Goal: Book appointment/travel/reservation

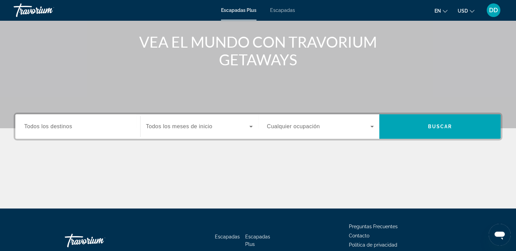
scroll to position [80, 0]
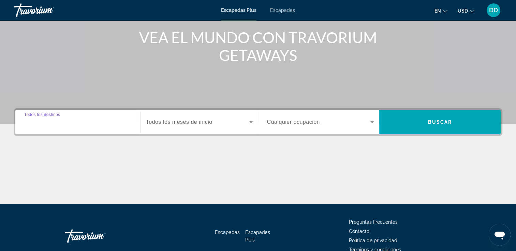
click at [98, 124] on input "Destination Todos los destinos" at bounding box center [77, 123] width 107 height 8
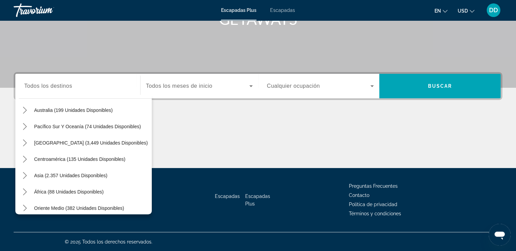
scroll to position [110, 0]
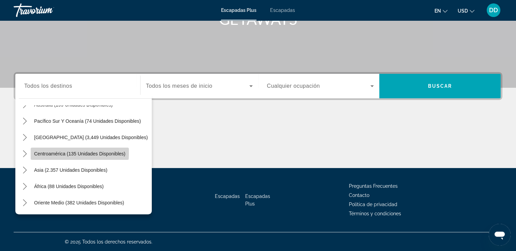
click at [57, 152] on span "Centroamérica (135 unidades disponibles)" at bounding box center [79, 153] width 91 height 5
type input "**********"
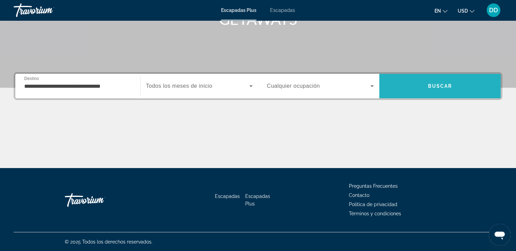
click at [411, 87] on span "Buscar" at bounding box center [439, 86] width 121 height 16
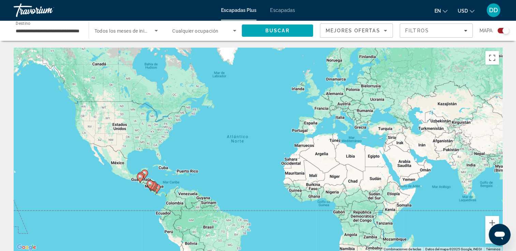
click at [166, 192] on div "Para activar la función de arrastre con el teclado, pulsa Alt + Intro. Cuando h…" at bounding box center [258, 150] width 488 height 204
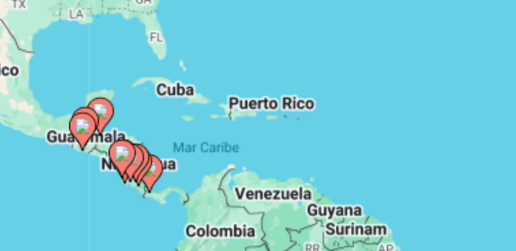
click at [149, 183] on image "Contenido principal" at bounding box center [150, 184] width 4 height 4
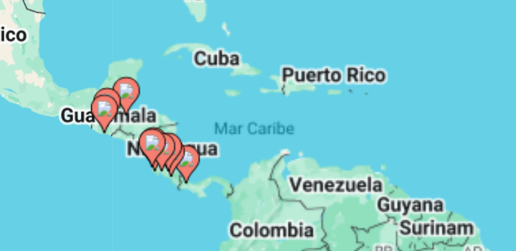
click at [149, 183] on div "Para desplazarte, pulsa las teclas [PERSON_NAME]. Para activar la función de ar…" at bounding box center [258, 150] width 488 height 204
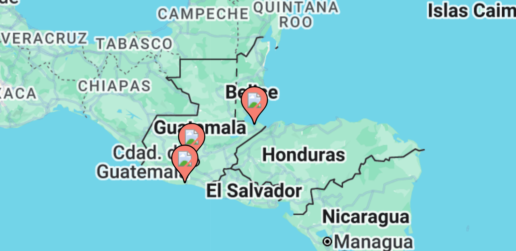
click at [182, 135] on image "Contenido principal" at bounding box center [183, 134] width 4 height 4
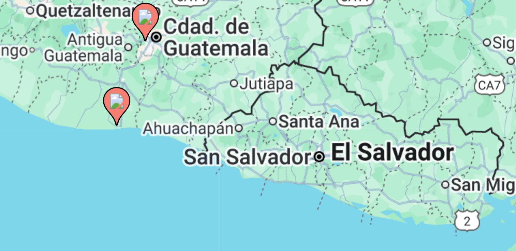
drag, startPoint x: 219, startPoint y: 204, endPoint x: 179, endPoint y: 204, distance: 40.6
click at [179, 204] on div "Para activar la función de arrastre con el teclado, pulsa Alt + Intro. Cuando h…" at bounding box center [258, 150] width 488 height 204
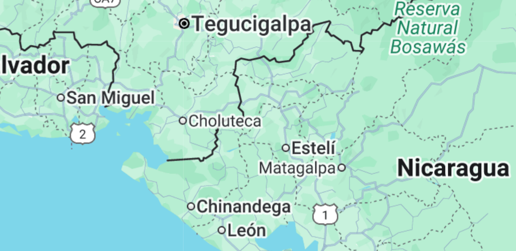
drag, startPoint x: 217, startPoint y: 213, endPoint x: 119, endPoint y: 189, distance: 100.6
click at [119, 189] on div "Para activar la función de arrastre con el teclado, pulsa Alt + Intro. Cuando h…" at bounding box center [258, 150] width 488 height 204
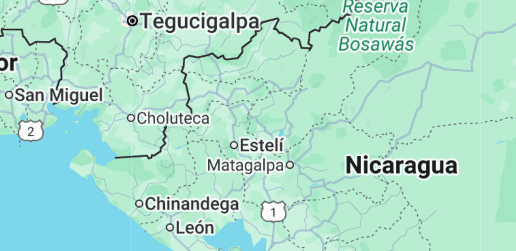
drag, startPoint x: 173, startPoint y: 194, endPoint x: 187, endPoint y: 204, distance: 16.9
click at [187, 204] on div "Para activar la función de arrastre con el teclado, pulsa Alt + Intro. Cuando h…" at bounding box center [258, 150] width 488 height 204
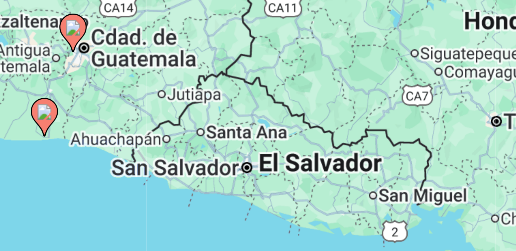
drag, startPoint x: 207, startPoint y: 220, endPoint x: 124, endPoint y: 196, distance: 85.9
click at [124, 196] on div "Para activar la función de arrastre con el teclado, pulsa Alt + Intro. Cuando h…" at bounding box center [258, 150] width 488 height 204
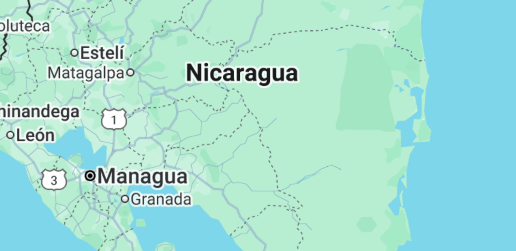
drag, startPoint x: 205, startPoint y: 220, endPoint x: 119, endPoint y: 187, distance: 92.3
click at [119, 187] on div "Para activar la función de arrastre con el teclado, pulsa Alt + Intro. Cuando h…" at bounding box center [258, 150] width 488 height 204
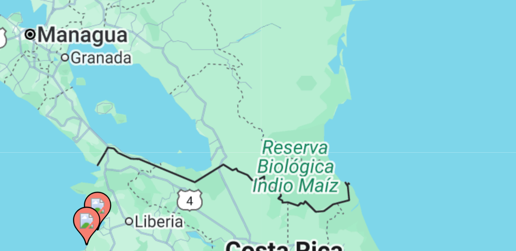
drag, startPoint x: 161, startPoint y: 222, endPoint x: 145, endPoint y: 184, distance: 40.8
click at [145, 184] on div "Para activar la función de arrastre con el teclado, pulsa Alt + Intro. Cuando h…" at bounding box center [258, 150] width 488 height 204
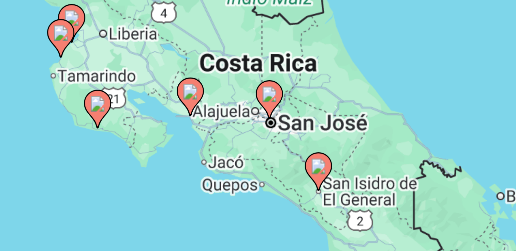
drag, startPoint x: 162, startPoint y: 227, endPoint x: 155, endPoint y: 177, distance: 50.6
click at [155, 177] on div "Para activar la función de arrastre con el teclado, pulsa Alt + Intro. Cuando h…" at bounding box center [258, 150] width 488 height 204
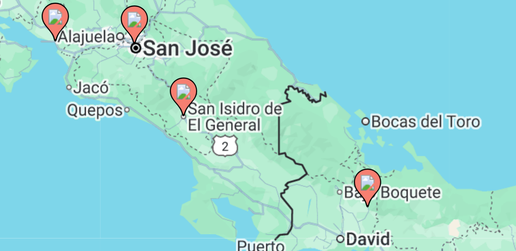
drag, startPoint x: 173, startPoint y: 196, endPoint x: 139, endPoint y: 176, distance: 39.2
click at [139, 176] on div "Para activar la función de arrastre con el teclado, pulsa Alt + Intro. Cuando h…" at bounding box center [258, 150] width 488 height 204
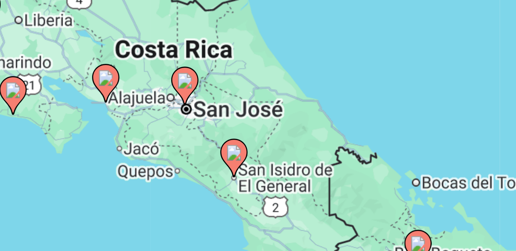
drag, startPoint x: 196, startPoint y: 215, endPoint x: 207, endPoint y: 229, distance: 17.5
click at [207, 229] on div "Para activar la función de arrastre con el teclado, pulsa Alt + Intro. Cuando h…" at bounding box center [258, 150] width 488 height 204
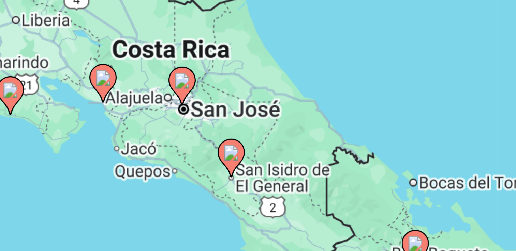
click at [144, 198] on icon "Contenido principal" at bounding box center [145, 197] width 6 height 9
type input "**********"
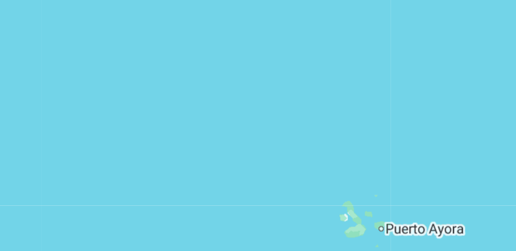
click at [194, 208] on div "Para activar la función de arrastre con el teclado, pulsa Alt + Intro. Cuando h…" at bounding box center [258, 150] width 488 height 204
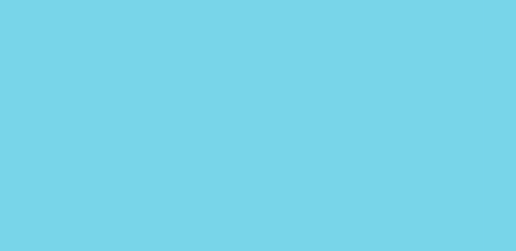
click at [194, 208] on div "Para activar la función de arrastre con el teclado, pulsa Alt + Intro. Cuando h…" at bounding box center [258, 150] width 488 height 204
